Goal: Task Accomplishment & Management: Use online tool/utility

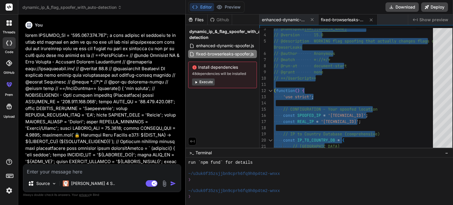
scroll to position [323, 0]
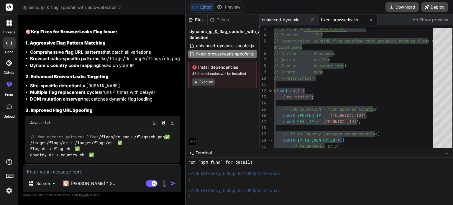
click at [100, 174] on textarea at bounding box center [102, 170] width 158 height 11
paste textarea "// ==UserScript== // @name Fixed Smart IP Flag Spoofer - Working Version // @na…"
type textarea "// ==UserScript== // @name Fixed Smart IP Flag Spoofer - Working Version // @na…"
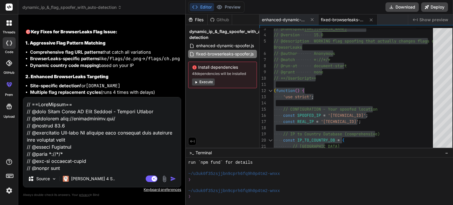
scroll to position [5824, 0]
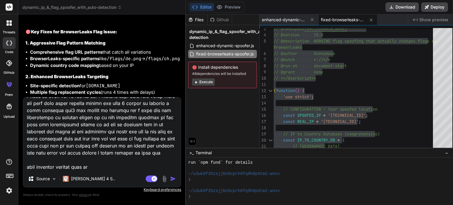
type textarea "x"
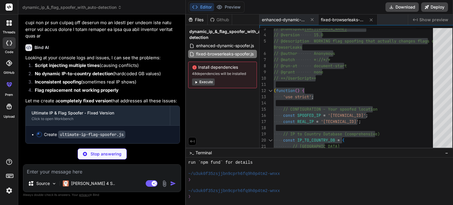
scroll to position [6787, 0]
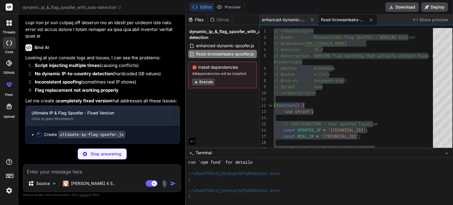
type textarea "x"
type textarea "} }, 2000); })();"
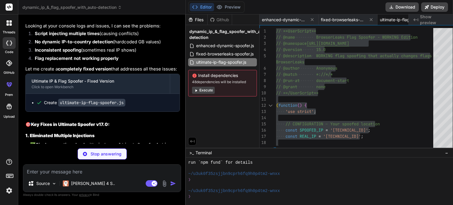
type textarea "x"
type textarea "injectionAttempts++; } else { clearInterval(injectionChecker); } }, 2000); })();"
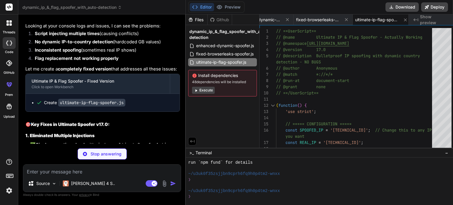
scroll to position [6767, 0]
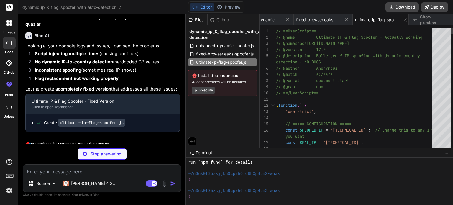
type textarea "x"
type textarea "// ==UserScript== // @name Ultimate IP & Flag Spoofer - Actually Working // @na…"
type textarea "x"
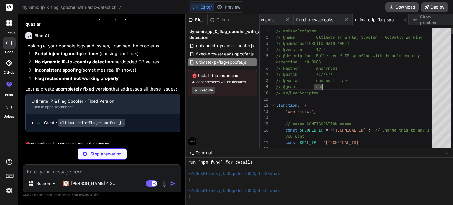
type textarea "// ==UserScript== // @name Ultimate IP & Flag Spoofer - Actually Working // @na…"
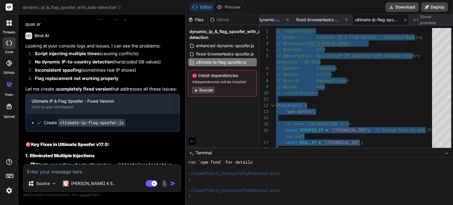
type textarea "x"
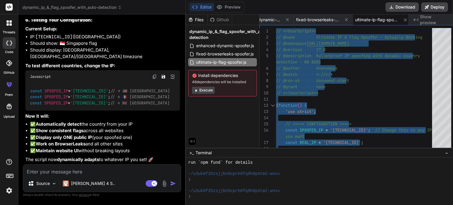
scroll to position [7083, 0]
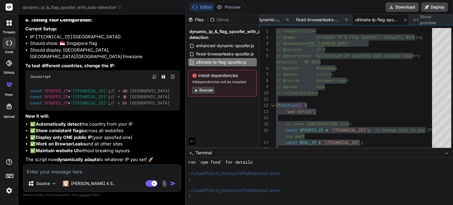
click at [85, 170] on textarea at bounding box center [102, 170] width 158 height 11
type textarea "s"
type textarea "x"
type textarea "sy"
type textarea "x"
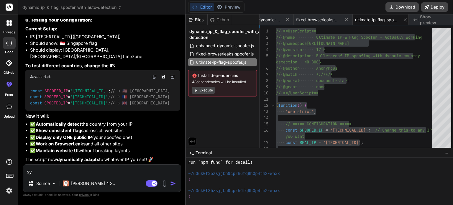
type textarea "syn"
type textarea "x"
type textarea "synt"
type textarea "x"
type textarea "synta"
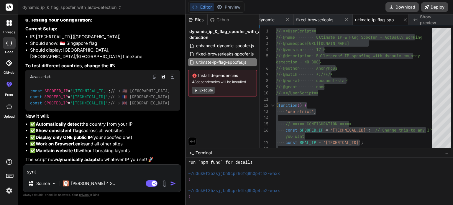
type textarea "x"
type textarea "syntax"
type textarea "x"
type textarea "syntax"
type textarea "x"
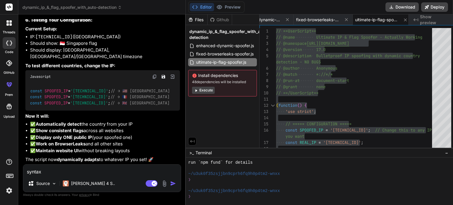
type textarea "syntax e"
type textarea "x"
type textarea "syntax er"
type textarea "x"
type textarea "syntax err"
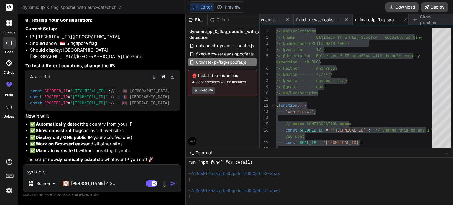
type textarea "x"
type textarea "syntax erro"
type textarea "x"
type textarea "syntax error"
type textarea "x"
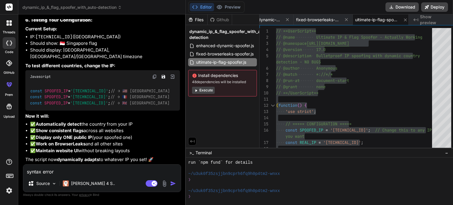
type textarea "syntax error"
type textarea "x"
type textarea "syntax error k"
type textarea "x"
type textarea "syntax error ky"
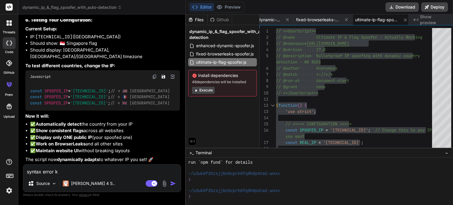
type textarea "x"
type textarea "syntax error kyu"
type textarea "x"
type textarea "syntax error kyu"
type textarea "x"
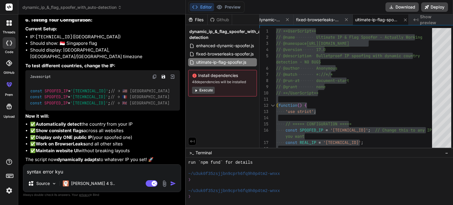
type textarea "syntax error kyu d"
type textarea "x"
type textarea "syntax error kyu de"
type textarea "x"
type textarea "syntax error kyu det"
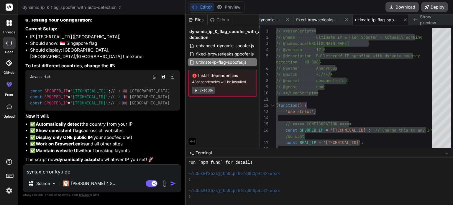
type textarea "x"
type textarea "syntax error kyu deta"
type textarea "x"
type textarea "syntax error kyu deta"
type textarea "x"
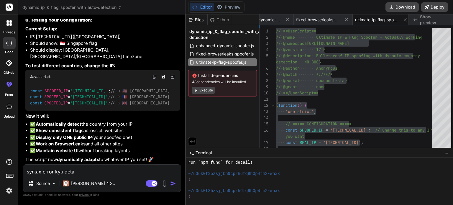
type textarea "syntax error kyu deta b"
type textarea "x"
type textarea "syntax error kyu deta bh"
type textarea "x"
type textarea "syntax error kyu deta bha"
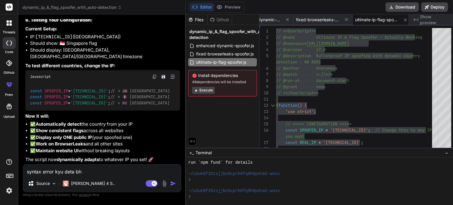
type textarea "x"
type textarea "syntax error kyu deta bhai"
type textarea "x"
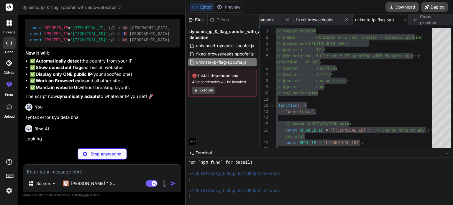
scroll to position [7145, 0]
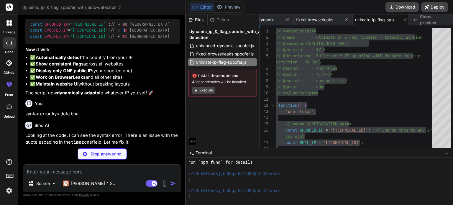
click at [8, 192] on img at bounding box center [9, 191] width 10 height 10
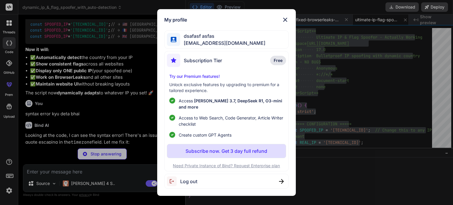
click at [7, 193] on div "My profile dsafasf asfas pathip965@fuwa.li Subscription Tier Free Try our Premi…" at bounding box center [226, 102] width 453 height 205
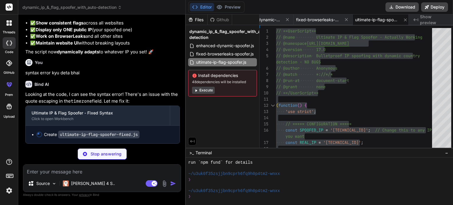
scroll to position [7191, 0]
type textarea "x"
type textarea "(' + SPOOFED_LOCATION.code + ')'); } })();"
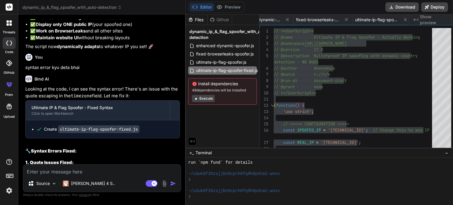
type textarea "x"
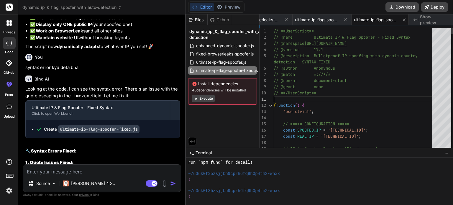
scroll to position [0, 0]
type textarea "// ==UserScript== // @name Ultimate IP & Flag Spoofer - Fixed Syntax // @namesp…"
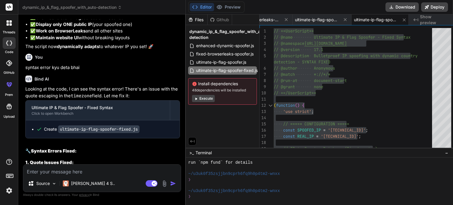
click at [67, 169] on textarea at bounding box center [102, 170] width 158 height 11
paste textarea "// ==UserScript== // @name Ultimate IP & Flag Spoofer - Fixed Syntax // @namesp…"
type textarea "// ==UserScript== // @name Ultimate IP & Flag Spoofer - Fixed Syntax // @namesp…"
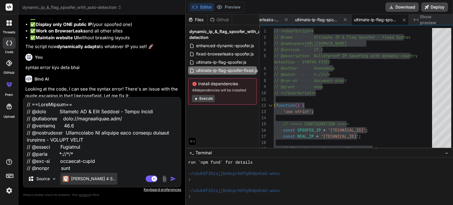
scroll to position [6412, 0]
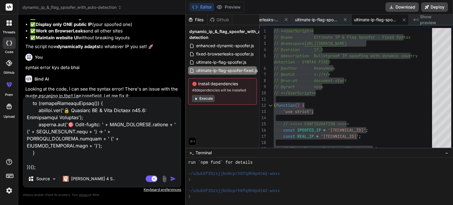
type textarea "x"
type textarea "// ==UserScript== // @name Ultimate IP & Flag Spoofer - Fixed Syntax // @namesp…"
type textarea "x"
type textarea "// ==UserScript== // @name Ultimate IP & Flag Spoofer - Fixed Syntax // @namesp…"
type textarea "x"
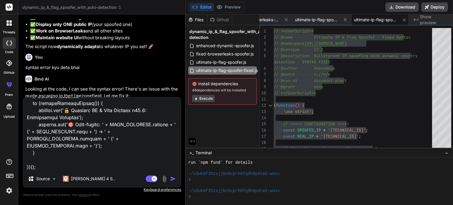
type textarea "// ==UserScript== // @name Ultimate IP & Flag Spoofer - Fixed Syntax // @namesp…"
type textarea "x"
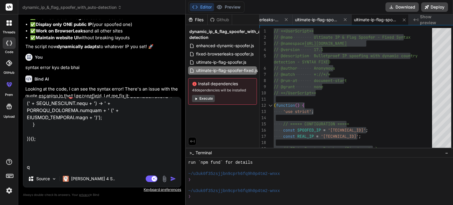
scroll to position [6434, 0]
type textarea "// ==UserScript== // @name Ultimate IP & Flag Spoofer - Fixed Syntax // @namesp…"
type textarea "x"
type textarea "// ==UserScript== // @name Ultimate IP & Flag Spoofer - Fixed Syntax // @namesp…"
type textarea "x"
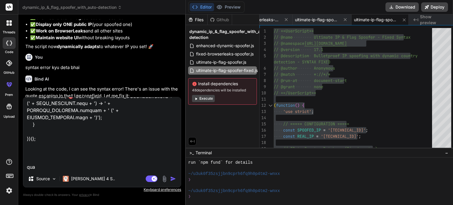
type textarea "// ==UserScript== // @name Ultimate IP & Flag Spoofer - Fixed Syntax // @namesp…"
type textarea "x"
type textarea "// ==UserScript== // @name Ultimate IP & Flag Spoofer - Fixed Syntax // @namesp…"
type textarea "x"
type textarea "// ==UserScript== // @name Ultimate IP & Flag Spoofer - Fixed Syntax // @namesp…"
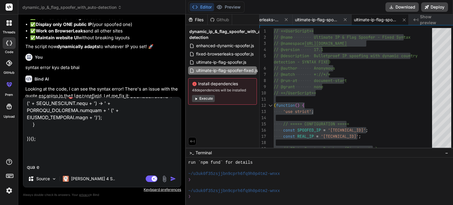
type textarea "x"
type textarea "// ==UserScript== // @name Ultimate IP & Flag Spoofer - Fixed Syntax // @namesp…"
type textarea "x"
type textarea "// ==UserScript== // @name Ultimate IP & Flag Spoofer - Fixed Syntax // @namesp…"
type textarea "x"
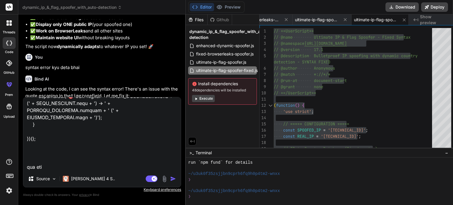
type textarea "// ==UserScript== // @name Ultimate IP & Flag Spoofer - Fixed Syntax // @namesp…"
type textarea "x"
type textarea "// ==UserScript== // @name Ultimate IP & Flag Spoofer - Fixed Syntax // @namesp…"
type textarea "x"
type textarea "// ==UserScript== // @name Ultimate IP & Flag Spoofer - Fixed Syntax // @namesp…"
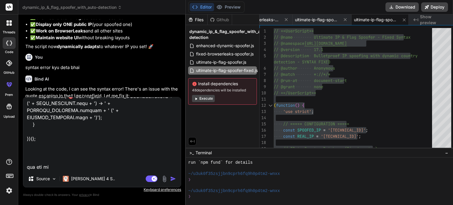
type textarea "x"
type textarea "// ==UserScript== // @name Ultimate IP & Flag Spoofer - Fixed Syntax // @namesp…"
type textarea "x"
type textarea "// ==UserScript== // @name Ultimate IP & Flag Spoofer - Fixed Syntax // @namesp…"
type textarea "x"
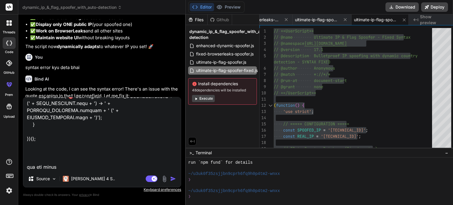
type textarea "// ==UserScript== // @name Ultimate IP & Flag Spoofer - Fixed Syntax // @namesp…"
type textarea "x"
type textarea "// ==UserScript== // @name Ultimate IP & Flag Spoofer - Fixed Syntax // @namesp…"
type textarea "x"
type textarea "// ==UserScript== // @name Ultimate IP & Flag Spoofer - Fixed Syntax // @namesp…"
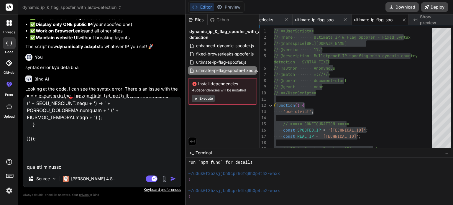
type textarea "x"
type textarea "// ==UserScript== // @name Ultimate IP & Flag Spoofer - Fixed Syntax // @namesp…"
type textarea "x"
type textarea "// ==UserScript== // @name Ultimate IP & Flag Spoofer - Fixed Syntax // @namesp…"
type textarea "x"
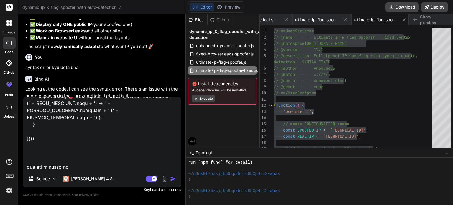
type textarea "// ==UserScript== // @name Ultimate IP & Flag Spoofer - Fixed Syntax // @namesp…"
type textarea "x"
type textarea "// ==UserScript== // @name Ultimate IP & Flag Spoofer - Fixed Syntax // @namesp…"
type textarea "x"
type textarea "// ==UserScript== // @name Ultimate IP & Flag Spoofer - Fixed Syntax // @namesp…"
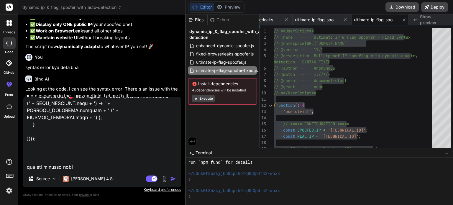
type textarea "x"
type textarea "// ==UserScript== // @name Ultimate IP & Flag Spoofer - Fixed Syntax // @namesp…"
type textarea "x"
type textarea "// ==UserScript== // @name Ultimate IP & Flag Spoofer - Fixed Syntax // @namesp…"
type textarea "x"
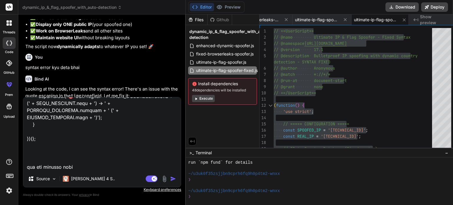
type textarea "// ==UserScript== // @name Ultimate IP & Flag Spoofer - Fixed Syntax // @namesp…"
type textarea "x"
type textarea "// ==UserScript== // @name Ultimate IP & Flag Spoofer - Fixed Syntax // @namesp…"
type textarea "x"
type textarea "// ==UserScript== // @name Ultimate IP & Flag Spoofer - Fixed Syntax // @namesp…"
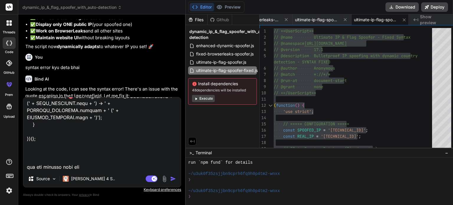
type textarea "x"
type textarea "// ==UserScript== // @name Ultimate IP & Flag Spoofer - Fixed Syntax // @namesp…"
type textarea "x"
type textarea "// ==UserScript== // @name Ultimate IP & Flag Spoofer - Fixed Syntax // @namesp…"
type textarea "x"
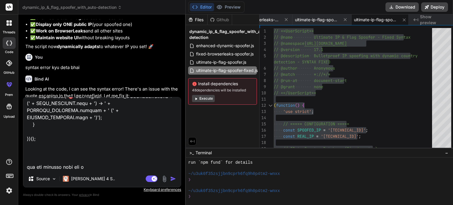
type textarea "// ==UserScript== // @name Ultimate IP & Flag Spoofer - Fixed Syntax // @namesp…"
type textarea "x"
type textarea "// ==UserScript== // @name Ultimate IP & Flag Spoofer - Fixed Syntax // @namesp…"
type textarea "x"
type textarea "// ==UserScript== // @name Ultimate IP & Flag Spoofer - Fixed Syntax // @namesp…"
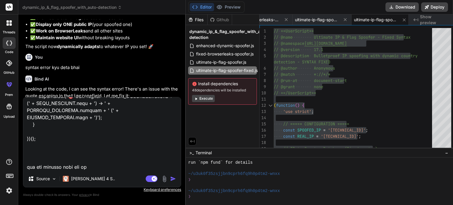
type textarea "x"
type textarea "// ==UserScript== // @name Ultimate IP & Flag Spoofer - Fixed Syntax // @namesp…"
type textarea "x"
type textarea "// ==UserScript== // @name Ultimate IP & Flag Spoofer - Fixed Syntax // @namesp…"
type textarea "x"
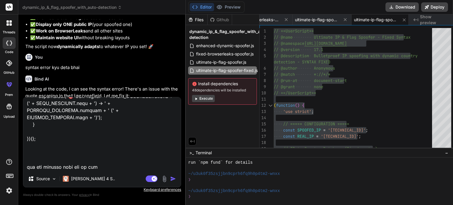
type textarea "// ==UserScript== // @name Ultimate IP & Flag Spoofer - Fixed Syntax // @namesp…"
type textarea "x"
type textarea "// ==UserScript== // @name Ultimate IP & Flag Spoofer - Fixed Syntax // @namesp…"
type textarea "x"
type textarea "// ==UserScript== // @name Ultimate IP & Flag Spoofer - Fixed Syntax // @namesp…"
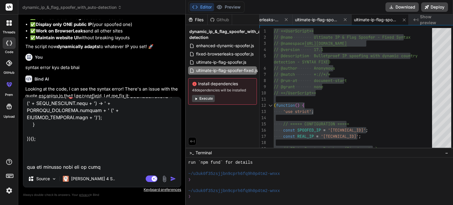
type textarea "x"
type textarea "// ==UserScript== // @name Ultimate IP & Flag Spoofer - Fixed Syntax // @namesp…"
type textarea "x"
type textarea "// ==UserScript== // @name Ultimate IP & Flag Spoofer - Fixed Syntax // @namesp…"
type textarea "x"
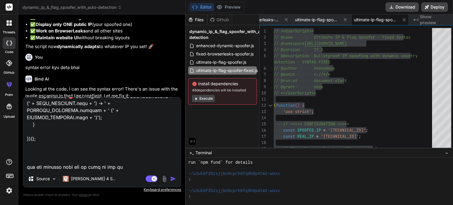
type textarea "// ==UserScript== // @name Ultimate IP & Flag Spoofer - Fixed Syntax // @namesp…"
type textarea "x"
type textarea "// ==UserScript== // @name Ultimate IP & Flag Spoofer - Fixed Syntax // @namesp…"
type textarea "x"
type textarea "// ==UserScript== // @name Ultimate IP & Flag Spoofer - Fixed Syntax // @namesp…"
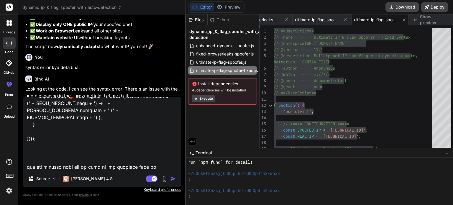
type textarea "x"
type textarea "// ==UserScript== // @name Ultimate IP & Flag Spoofer - Fixed Syntax // @namesp…"
type textarea "x"
type textarea "// ==UserScript== // @name Ultimate IP & Flag Spoofer - Fixed Syntax // @namesp…"
type textarea "x"
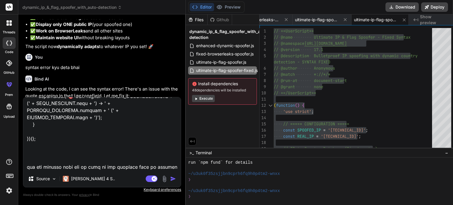
type textarea "// ==UserScript== // @name Ultimate IP & Flag Spoofer - Fixed Syntax // @namesp…"
type textarea "x"
type textarea "// ==UserScript== // @name Ultimate IP & Flag Spoofer - Fixed Syntax // @namesp…"
type textarea "x"
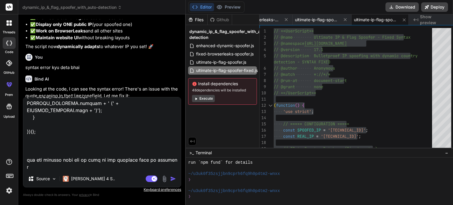
type textarea "// ==UserScript== // @name Ultimate IP & Flag Spoofer - Fixed Syntax // @namesp…"
type textarea "x"
type textarea "// ==UserScript== // @name Ultimate IP & Flag Spoofer - Fixed Syntax // @namesp…"
type textarea "x"
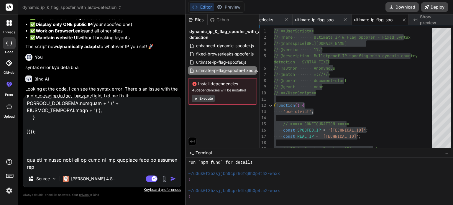
type textarea "// ==UserScript== // @name Ultimate IP & Flag Spoofer - Fixed Syntax // @namesp…"
type textarea "x"
type textarea "// ==UserScript== // @name Ultimate IP & Flag Spoofer - Fixed Syntax // @namesp…"
type textarea "x"
type textarea "// ==UserScript== // @name Ultimate IP & Flag Spoofer - Fixed Syntax // @namesp…"
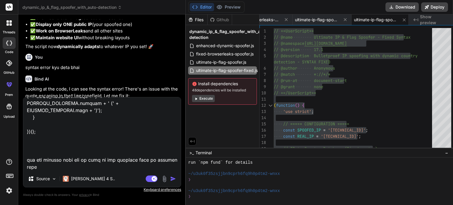
type textarea "x"
type textarea "// ==UserScript== // @name Ultimate IP & Flag Spoofer - Fixed Syntax // @namesp…"
type textarea "x"
type textarea "// ==UserScript== // @name Ultimate IP & Flag Spoofer - Fixed Syntax // @namesp…"
type textarea "x"
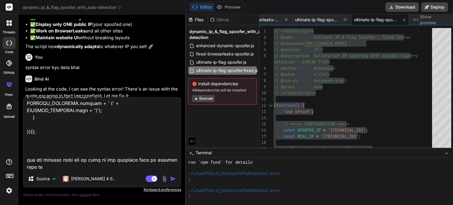
type textarea "// ==UserScript== // @name Ultimate IP & Flag Spoofer - Fixed Syntax // @namesp…"
type textarea "x"
type textarea "// ==UserScript== // @name Ultimate IP & Flag Spoofer - Fixed Syntax // @namesp…"
type textarea "x"
type textarea "// ==UserScript== // @name Ultimate IP & Flag Spoofer - Fixed Syntax // @namesp…"
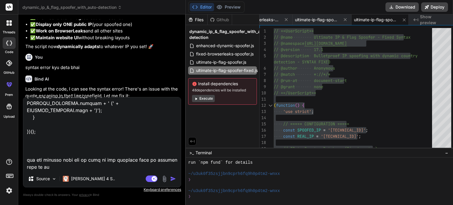
type textarea "x"
type textarea "// ==UserScript== // @name Ultimate IP & Flag Spoofer - Fixed Syntax // @namesp…"
type textarea "x"
type textarea "// ==UserScript== // @name Ultimate IP & Flag Spoofer - Fixed Syntax // @namesp…"
type textarea "x"
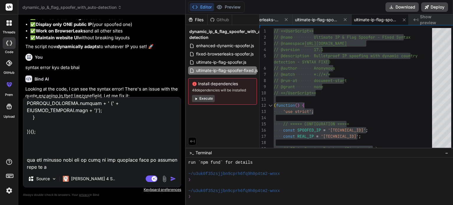
type textarea "// ==UserScript== // @name Ultimate IP & Flag Spoofer - Fixed Syntax // @namesp…"
type textarea "x"
type textarea "// ==UserScript== // @name Ultimate IP & Flag Spoofer - Fixed Syntax // @namesp…"
type textarea "x"
type textarea "// ==UserScript== // @name Ultimate IP & Flag Spoofer - Fixed Syntax // @namesp…"
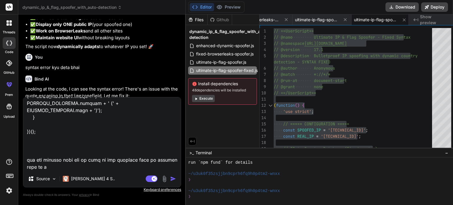
type textarea "x"
type textarea "// ==UserScript== // @name Ultimate IP & Flag Spoofer - Fixed Syntax // @namesp…"
type textarea "x"
type textarea "// ==UserScript== // @name Ultimate IP & Flag Spoofer - Fixed Syntax // @namesp…"
type textarea "x"
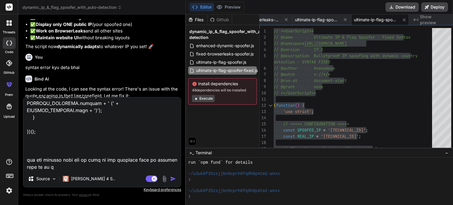
type textarea "// ==UserScript== // @name Ultimate IP & Flag Spoofer - Fixed Syntax // @namesp…"
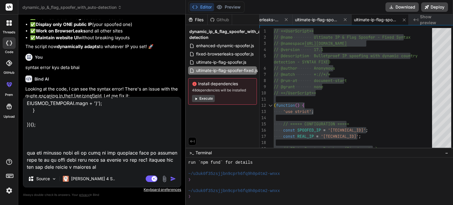
paste textarea "105.150.197.224"
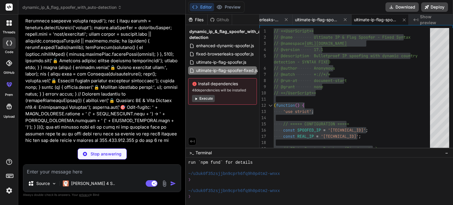
type textarea "x"
type textarea "injectInstantScript(); console.log('🔒 Instant IP Spoofer v18.0: DEPLOYED'); con…"
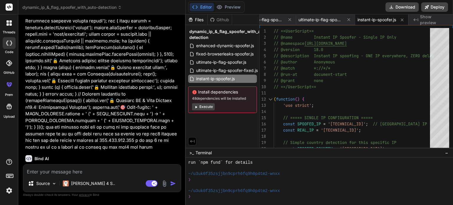
type textarea "x"
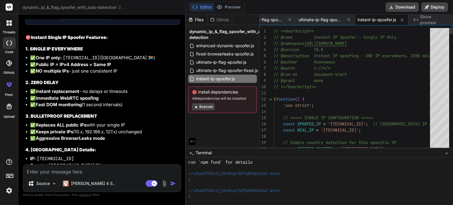
scroll to position [0, 0]
type textarea "// ==UserScript== // @name Instant IP Spoofer - Single IP Only // @namespace ht…"
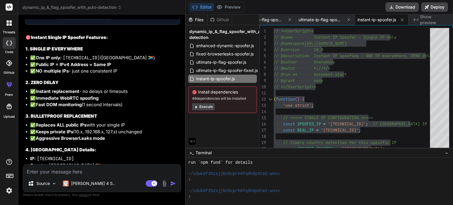
click at [66, 168] on textarea at bounding box center [102, 170] width 158 height 11
paste textarea "// ==UserScript== // @name Instant IP Spoofer - Single IP Only // @namespace ht…"
type textarea "// ==UserScript== // @name Instant IP Spoofer - Single IP Only // @namespace ht…"
type textarea "x"
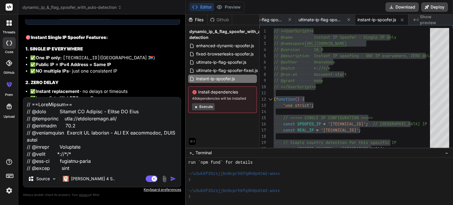
scroll to position [4081, 0]
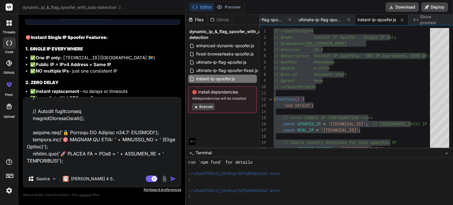
type textarea "// ==UserScript== // @name Instant IP Spoofer - Single IP Only // @namespace ht…"
type textarea "x"
type textarea "// ==UserScript== // @name Instant IP Spoofer - Single IP Only // @namespace ht…"
type textarea "x"
type textarea "// ==UserScript== // @name Instant IP Spoofer - Single IP Only // @namespace ht…"
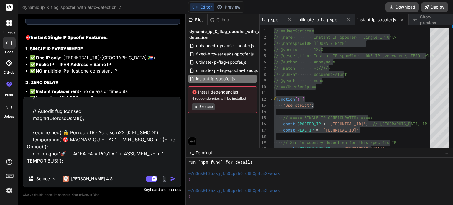
type textarea "x"
type textarea "// ==UserScript== // @name Instant IP Spoofer - Single IP Only // @namespace ht…"
type textarea "x"
type textarea "// ==UserScript== // @name Instant IP Spoofer - Single IP Only // @namespace ht…"
type textarea "x"
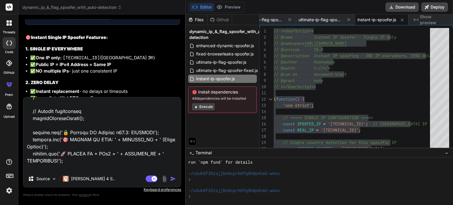
type textarea "// ==UserScript== // @name Instant IP Spoofer - Single IP Only // @namespace ht…"
type textarea "x"
type textarea "// ==UserScript== // @name Instant IP Spoofer - Single IP Only // @namespace ht…"
type textarea "x"
type textarea "// ==UserScript== // @name Instant IP Spoofer - Single IP Only // @namespace ht…"
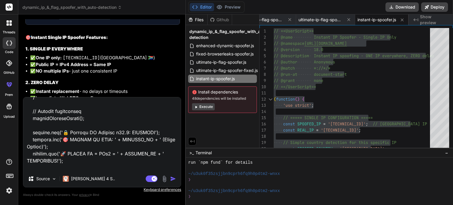
type textarea "x"
type textarea "// ==UserScript== // @name Instant IP Spoofer - Single IP Only // @namespace ht…"
type textarea "x"
type textarea "// ==UserScript== // @name Instant IP Spoofer - Single IP Only // @namespace ht…"
type textarea "x"
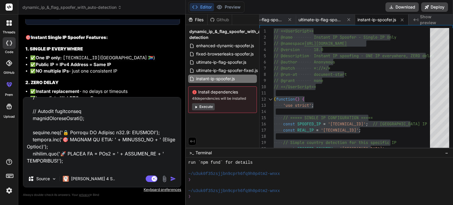
type textarea "// ==UserScript== // @name Instant IP Spoofer - Single IP Only // @namespace ht…"
type textarea "x"
type textarea "// ==UserScript== // @name Instant IP Spoofer - Single IP Only // @namespace ht…"
type textarea "x"
type textarea "// ==UserScript== // @name Instant IP Spoofer - Single IP Only // @namespace ht…"
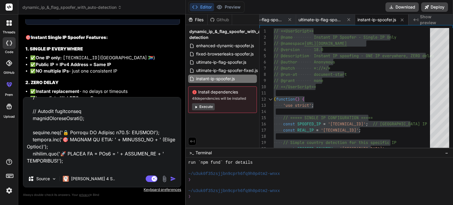
type textarea "x"
type textarea "// ==UserScript== // @name Instant IP Spoofer - Single IP Only // @namespace ht…"
type textarea "x"
type textarea "// ==UserScript== // @name Instant IP Spoofer - Single IP Only // @namespace ht…"
type textarea "x"
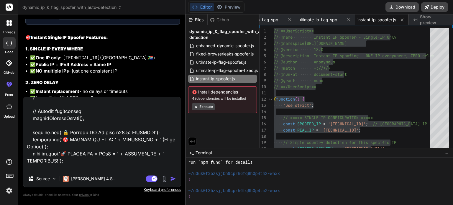
type textarea "// ==UserScript== // @name Instant IP Spoofer - Single IP Only // @namespace ht…"
type textarea "x"
type textarea "// ==UserScript== // @name Instant IP Spoofer - Single IP Only // @namespace ht…"
type textarea "x"
type textarea "// ==UserScript== // @name Instant IP Spoofer - Single IP Only // @namespace ht…"
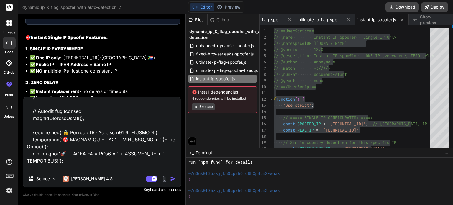
type textarea "x"
type textarea "// ==UserScript== // @name Instant IP Spoofer - Single IP Only // @namespace ht…"
type textarea "x"
type textarea "// ==UserScript== // @name Instant IP Spoofer - Single IP Only // @namespace ht…"
type textarea "x"
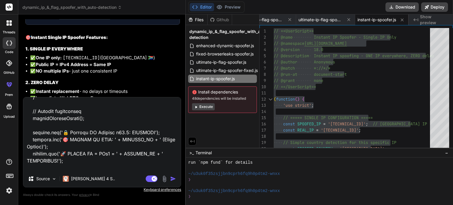
type textarea "// ==UserScript== // @name Instant IP Spoofer - Single IP Only // @namespace ht…"
type textarea "x"
paste textarea "🔒 Instant Spoofer v18.0: SINGLE IP MODE Instant-IP-Spoofer-Single-IP-Only.user.…"
type textarea "// ==UserScript== // @name Instant IP Spoofer - Single IP Only // @namespace ht…"
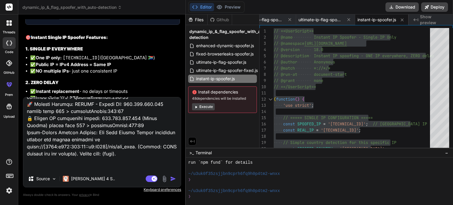
type textarea "x"
type textarea "// ==UserScript== // @name Instant IP Spoofer - Single IP Only // @namespace ht…"
type textarea "x"
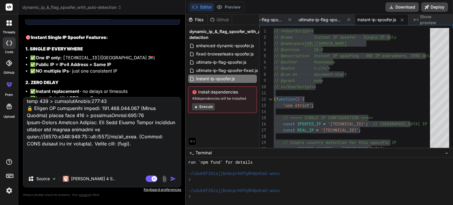
scroll to position [4444, 0]
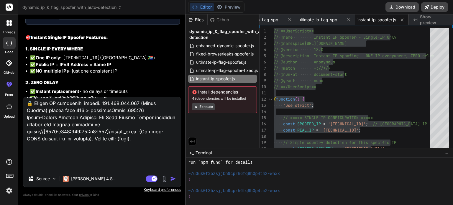
type textarea "// ==UserScript== // @name Instant IP Spoofer - Single IP Only // @namespace ht…"
click at [163, 178] on img at bounding box center [164, 179] width 7 height 7
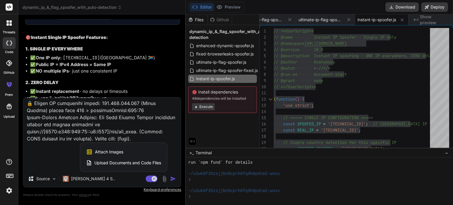
click at [94, 152] on div "Attach Images Image attachments are only supported in Claude and Gemini models." at bounding box center [123, 151] width 75 height 11
type textarea "x"
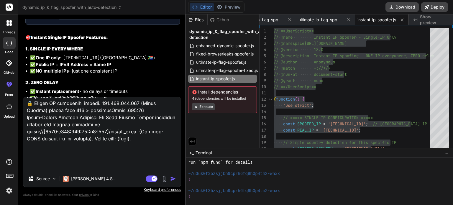
type input "C:\fakepath\dasssadsaddsaasdsad.png"
type textarea "x"
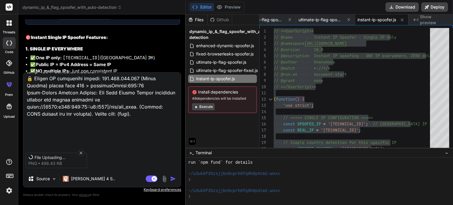
click at [62, 139] on textarea at bounding box center [102, 109] width 158 height 73
type textarea "// ==UserScript== // @name Instant IP Spoofer - Single IP Only // @namespace ht…"
type textarea "x"
type textarea "// ==UserScript== // @name Instant IP Spoofer - Single IP Only // @namespace ht…"
type textarea "x"
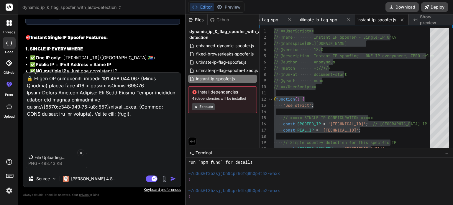
type textarea "// ==UserScript== // @name Instant IP Spoofer - Single IP Only // @namespace ht…"
type textarea "x"
type textarea "// ==UserScript== // @name Instant IP Spoofer - Single IP Only // @namespace ht…"
type textarea "x"
type textarea "// ==UserScript== // @name Instant IP Spoofer - Single IP Only // @namespace ht…"
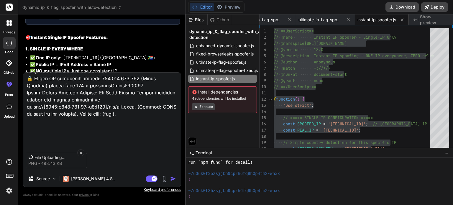
type textarea "x"
type textarea "// ==UserScript== // @name Instant IP Spoofer - Single IP Only // @namespace ht…"
type textarea "x"
type textarea "// ==UserScript== // @name Instant IP Spoofer - Single IP Only // @namespace ht…"
type textarea "x"
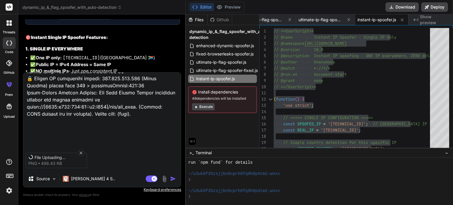
type textarea "// ==UserScript== // @name Instant IP Spoofer - Single IP Only // @namespace ht…"
type textarea "x"
type textarea "// ==UserScript== // @name Instant IP Spoofer - Single IP Only // @namespace ht…"
type textarea "x"
type textarea "// ==UserScript== // @name Instant IP Spoofer - Single IP Only // @namespace ht…"
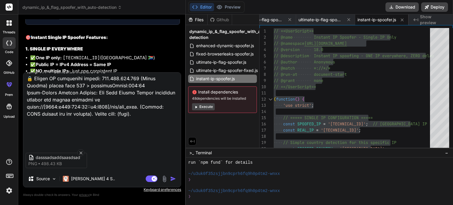
type textarea "x"
type textarea "// ==UserScript== // @name Instant IP Spoofer - Single IP Only // @namespace ht…"
type textarea "x"
type textarea "// ==UserScript== // @name Instant IP Spoofer - Single IP Only // @namespace ht…"
click at [172, 180] on img "button" at bounding box center [173, 179] width 6 height 6
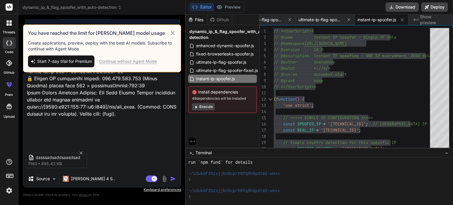
click at [69, 123] on textarea at bounding box center [102, 109] width 158 height 73
click at [6, 193] on img at bounding box center [9, 191] width 10 height 10
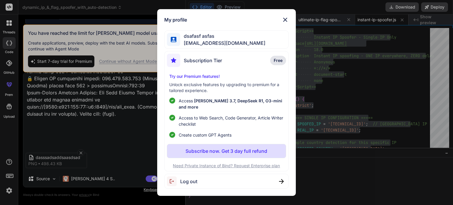
click at [199, 180] on div "Log out" at bounding box center [226, 181] width 124 height 15
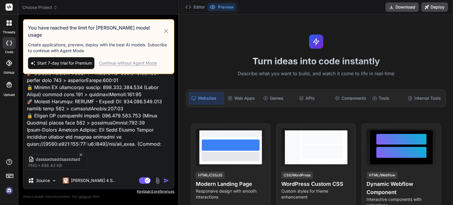
scroll to position [4500, 0]
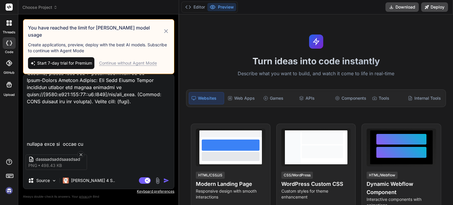
type textarea "x"
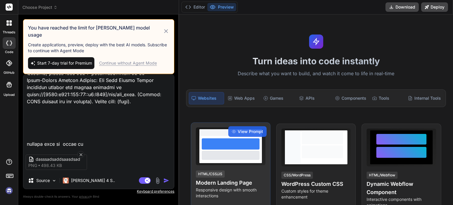
scroll to position [346, 0]
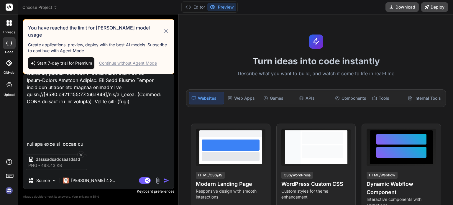
click at [4, 192] on img at bounding box center [9, 191] width 10 height 10
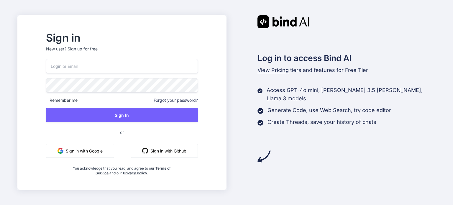
type input "pathip965@fuwa.li"
click at [124, 67] on input "pathip965@fuwa.li" at bounding box center [122, 66] width 152 height 14
click at [98, 49] on div "Sign up for free" at bounding box center [83, 49] width 30 height 6
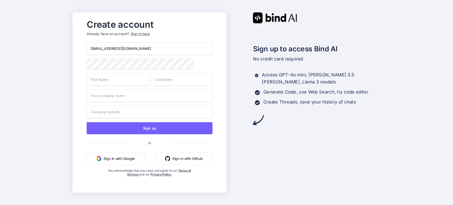
click at [117, 50] on input "pathip965@fuwa.li" at bounding box center [149, 49] width 126 height 12
paste input "wargigsee293@mirai.re"
type input "wargigsee293@mirai.re"
click at [102, 78] on input "text" at bounding box center [117, 79] width 62 height 12
type input "DAds"
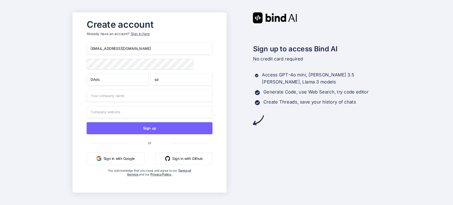
drag, startPoint x: 174, startPoint y: 79, endPoint x: 167, endPoint y: 83, distance: 7.7
click at [174, 79] on input "sd" at bounding box center [182, 79] width 62 height 12
type input "sdsdsad"
click at [117, 99] on input "text" at bounding box center [149, 96] width 126 height 12
type input "sadssaa"
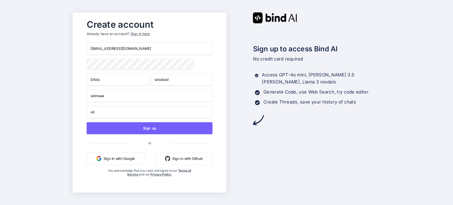
click at [112, 114] on input "sd" at bounding box center [149, 112] width 126 height 12
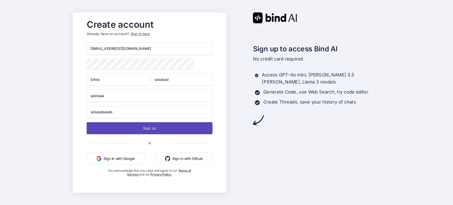
type input "sdsaadsaads"
click at [120, 124] on button "Sign up" at bounding box center [149, 128] width 126 height 12
click at [137, 130] on button "Sign up" at bounding box center [149, 128] width 126 height 12
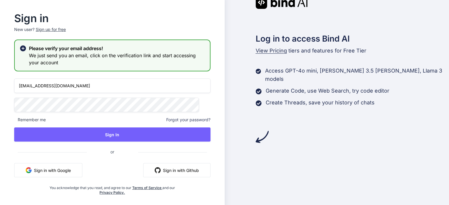
click at [66, 79] on input "pathip965@fuwa.li" at bounding box center [112, 86] width 196 height 14
paste input "wargigsee293@mirai.re"
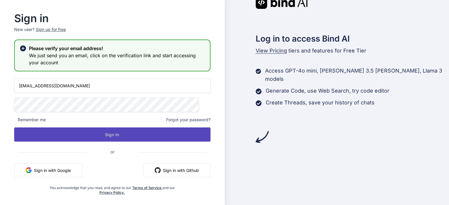
type input "wargigsee293@mirai.re"
click at [126, 129] on button "Sign In" at bounding box center [112, 135] width 196 height 14
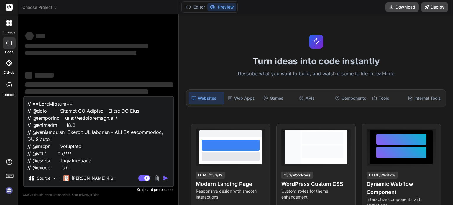
click at [6, 177] on icon at bounding box center [10, 176] width 8 height 8
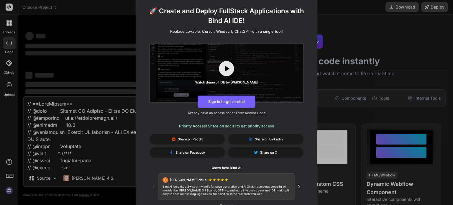
click at [9, 194] on div "🚀 Create and Deploy FullStack Applications with Bind AI IDE! Replace Lovable, C…" at bounding box center [226, 102] width 453 height 205
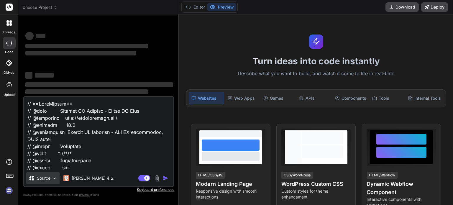
type textarea "x"
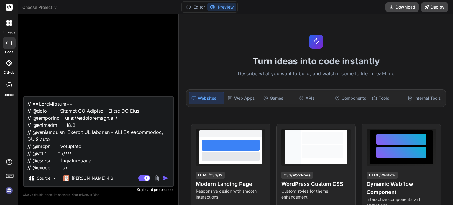
drag, startPoint x: 3, startPoint y: 189, endPoint x: 9, endPoint y: 193, distance: 7.6
click at [9, 193] on div at bounding box center [9, 177] width 18 height 37
click at [13, 197] on div "threads code GitHub Upload" at bounding box center [9, 102] width 18 height 205
click at [12, 193] on img at bounding box center [9, 191] width 10 height 10
click at [11, 192] on img at bounding box center [9, 191] width 10 height 10
